Goal: Navigation & Orientation: Find specific page/section

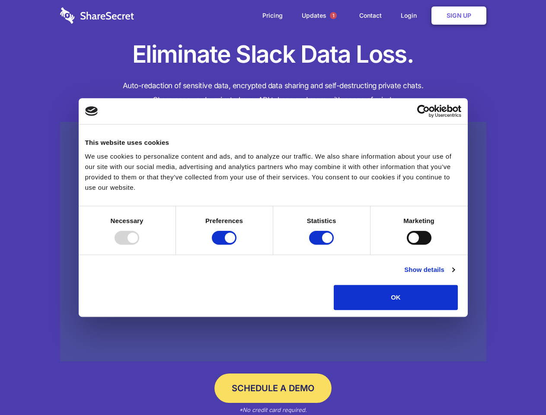
click at [139, 245] on div at bounding box center [127, 238] width 25 height 14
click at [237, 245] on input "Preferences" at bounding box center [224, 238] width 25 height 14
checkbox input "false"
click at [323, 245] on input "Statistics" at bounding box center [321, 238] width 25 height 14
checkbox input "false"
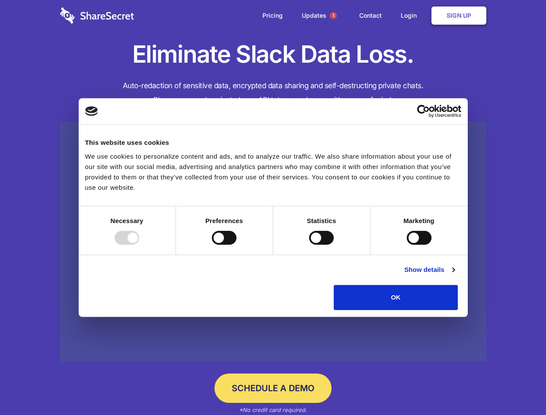
click at [407, 245] on input "Marketing" at bounding box center [419, 238] width 25 height 14
checkbox input "true"
click at [455, 275] on link "Show details" at bounding box center [429, 270] width 50 height 10
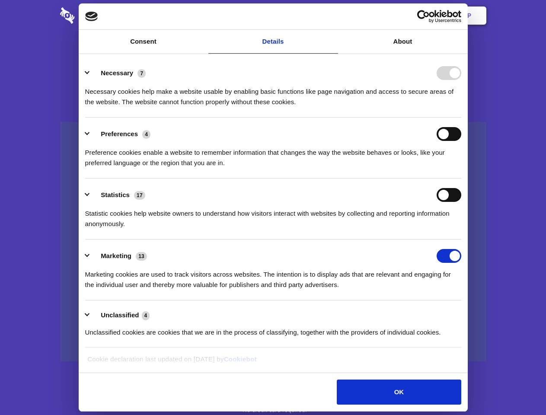
click at [461, 118] on li "Necessary 7 Necessary cookies help make a website usable by enabling basic func…" at bounding box center [273, 87] width 376 height 61
click at [333, 16] on span "1" at bounding box center [333, 15] width 7 height 7
